Goal: Check status: Check status

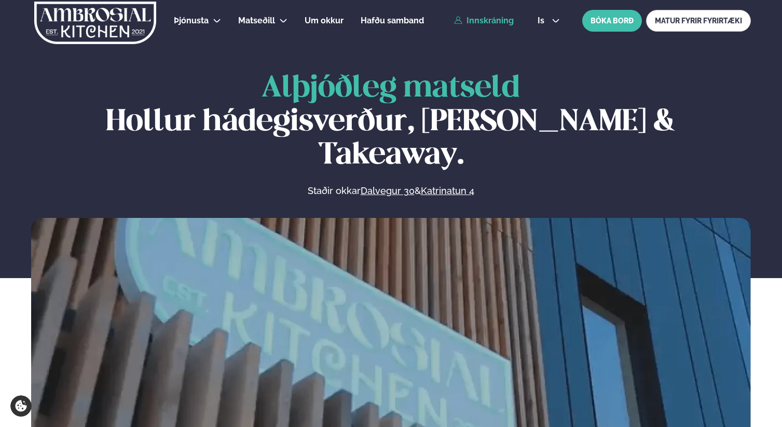
click at [484, 21] on link "Innskráning" at bounding box center [484, 20] width 60 height 9
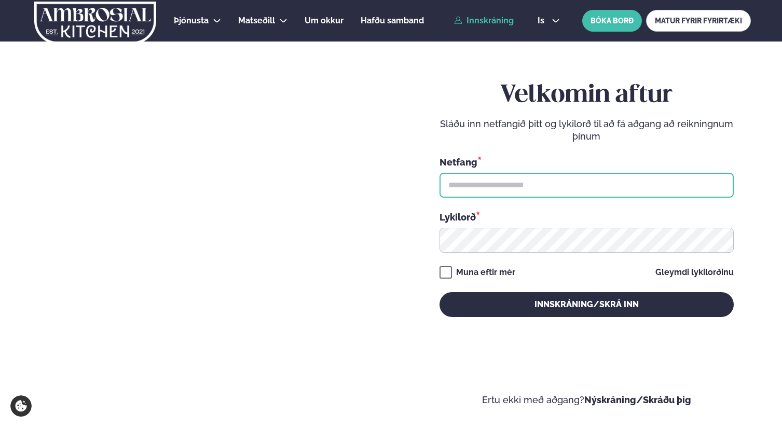
type input "**********"
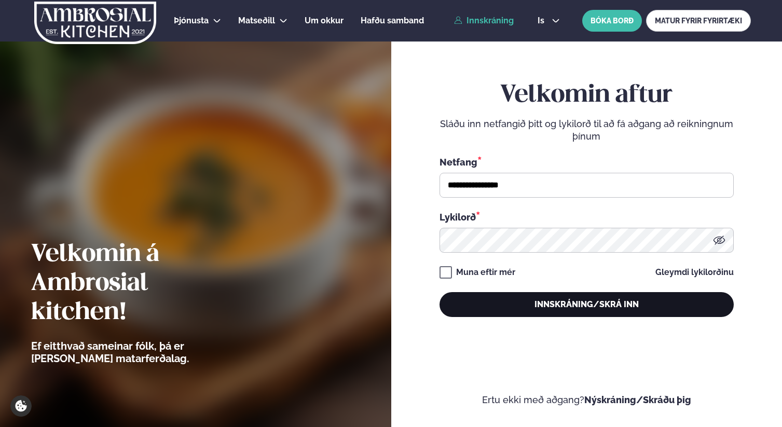
click at [533, 298] on button "Innskráning/Skrá inn" at bounding box center [587, 304] width 294 height 25
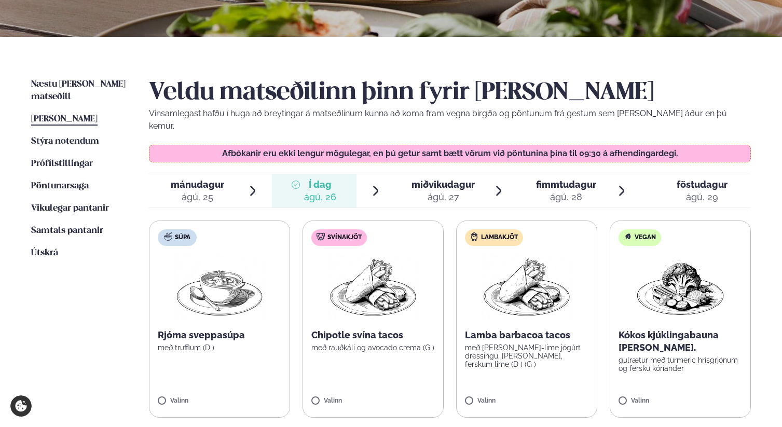
scroll to position [189, 0]
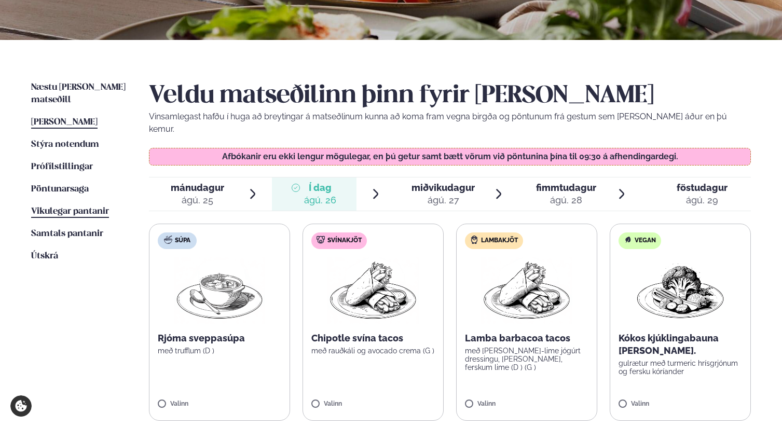
click at [59, 207] on span "Vikulegar pantanir" at bounding box center [70, 211] width 78 height 9
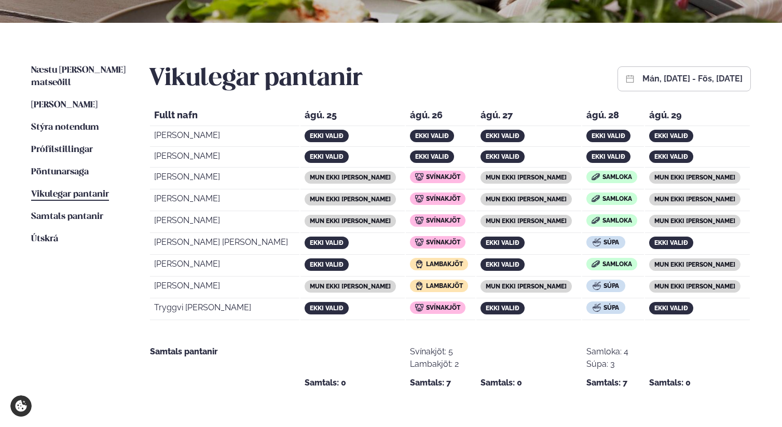
scroll to position [216, 0]
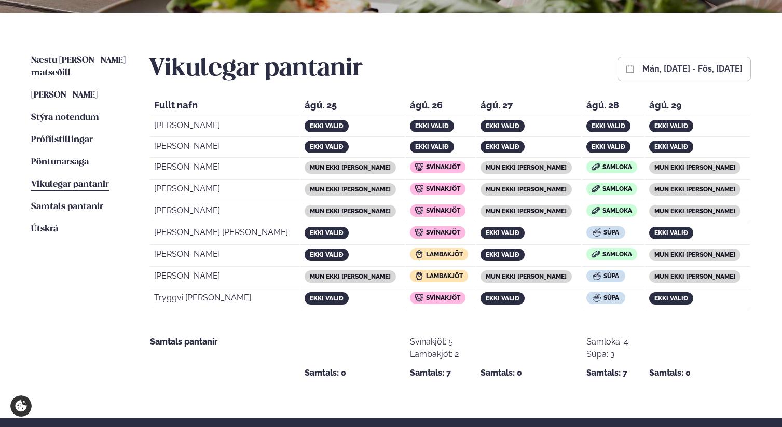
click at [643, 73] on button "mán, [DATE] - fös, [DATE]" at bounding box center [693, 69] width 100 height 8
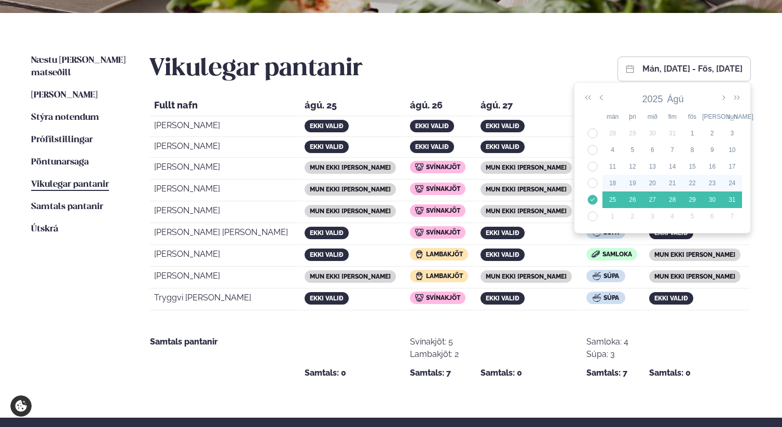
click at [594, 182] on td "34" at bounding box center [593, 183] width 20 height 17
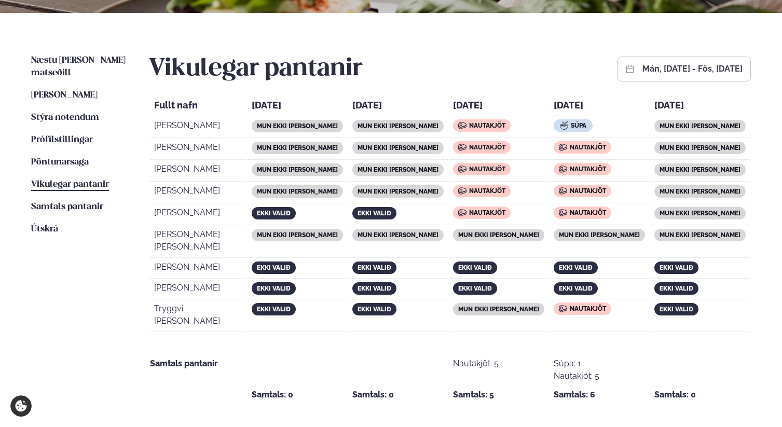
click at [618, 60] on div "mán, [DATE] - fös, [DATE]" at bounding box center [684, 69] width 133 height 25
click at [643, 67] on button "mán, [DATE] - fös, [DATE]" at bounding box center [693, 69] width 100 height 8
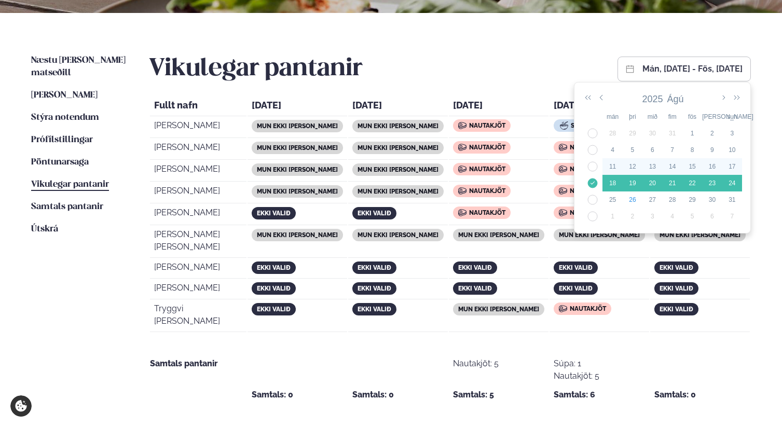
click at [594, 166] on td "33" at bounding box center [593, 166] width 20 height 17
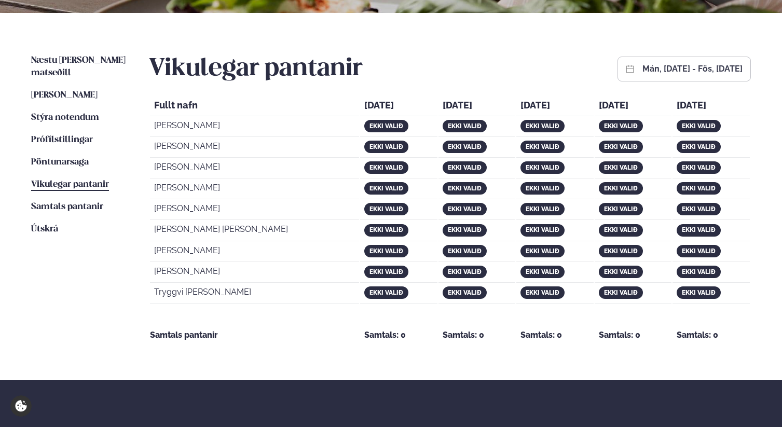
click at [643, 69] on button "mán, [DATE] - fös, [DATE]" at bounding box center [693, 69] width 100 height 8
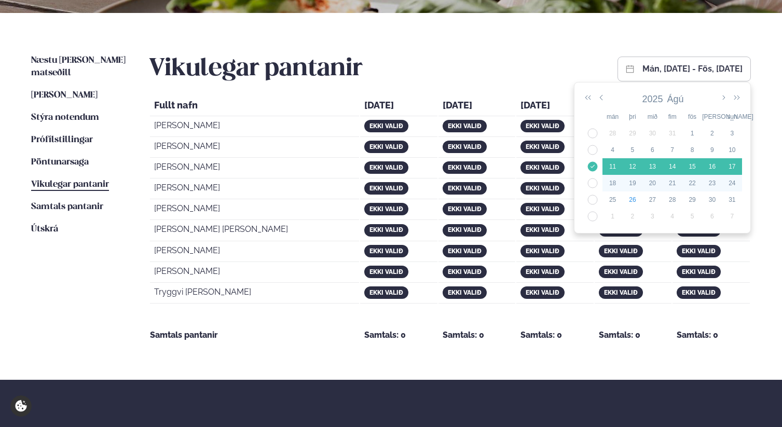
click at [593, 182] on td "34" at bounding box center [593, 183] width 20 height 17
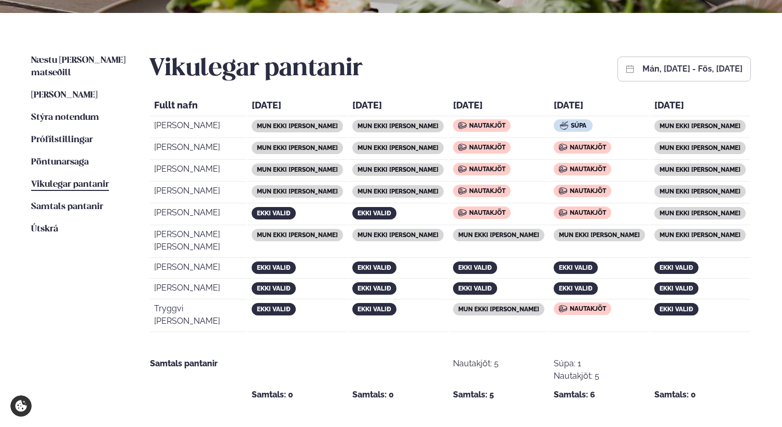
click at [663, 70] on button "mán, [DATE] - fös, [DATE]" at bounding box center [693, 69] width 100 height 8
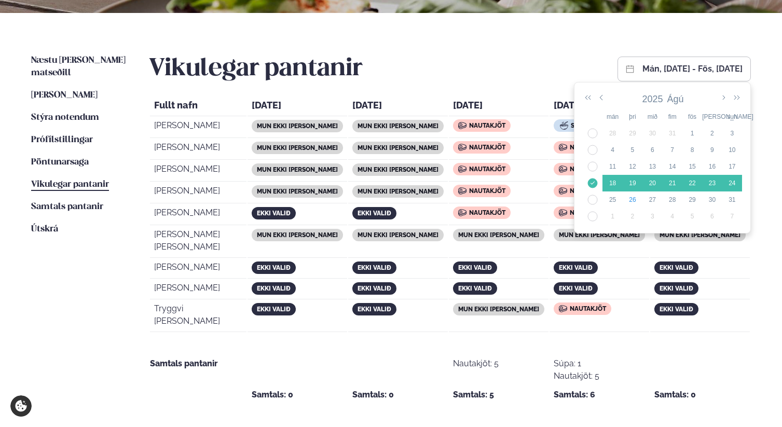
click at [633, 32] on div "Næstu [PERSON_NAME] matseðill Næsta vika [PERSON_NAME] matseðill Þessa [PERSON_…" at bounding box center [391, 226] width 782 height 427
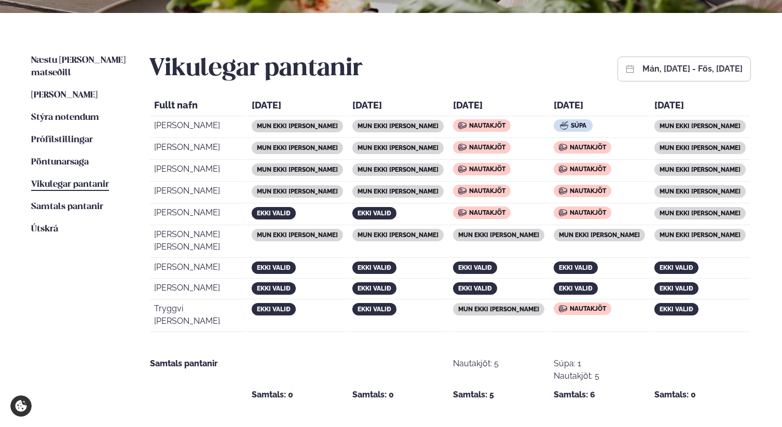
click at [643, 73] on button "mán, [DATE] - fös, [DATE]" at bounding box center [693, 69] width 100 height 8
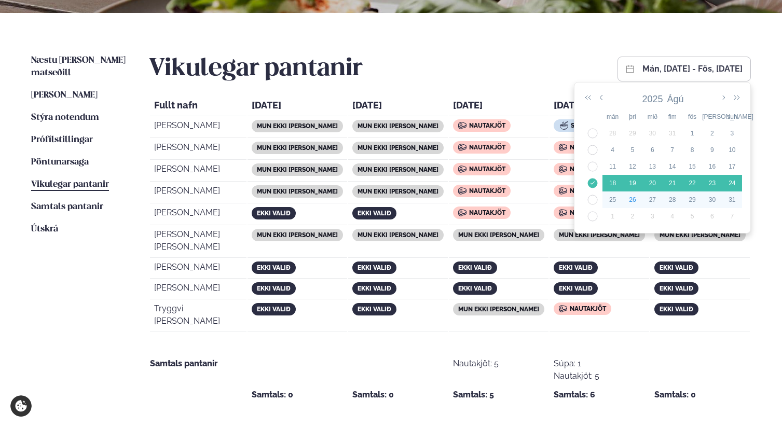
click at [592, 199] on td "35" at bounding box center [593, 200] width 20 height 17
